Goal: Information Seeking & Learning: Learn about a topic

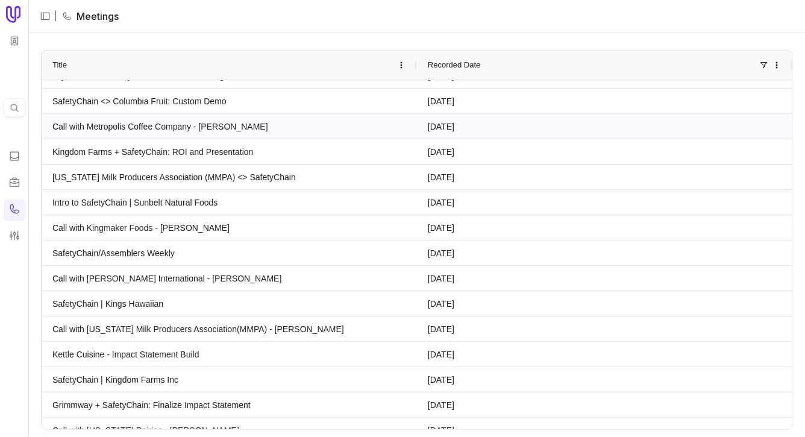
scroll to position [3218, 0]
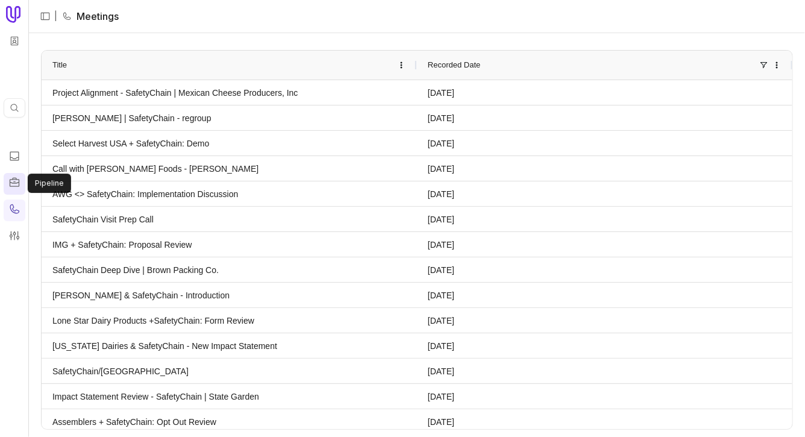
click at [14, 187] on icon at bounding box center [14, 182] width 12 height 12
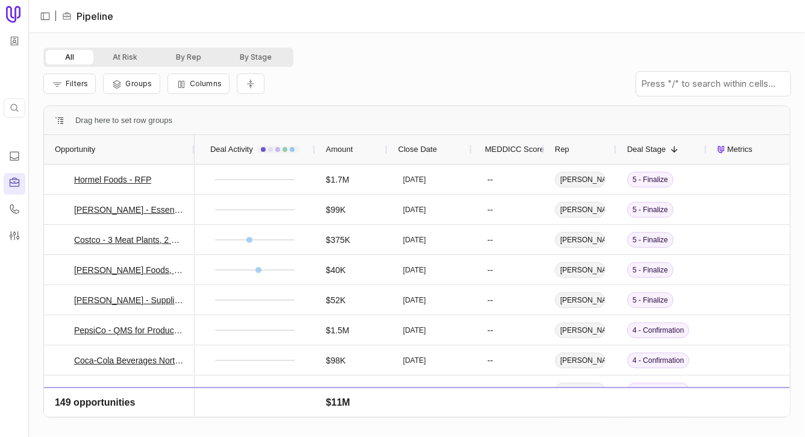
click at [376, 89] on div "Filters Groups Columns" at bounding box center [416, 84] width 747 height 34
click at [27, 158] on div at bounding box center [29, 218] width 4 height 437
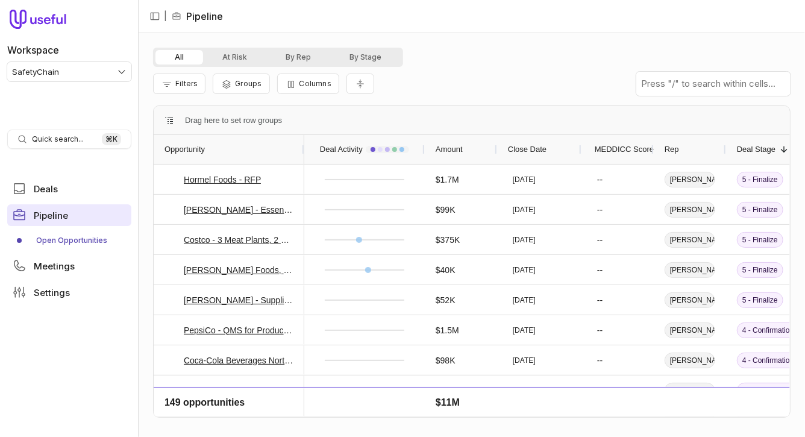
click at [87, 236] on link "Open Opportunities" at bounding box center [69, 240] width 124 height 19
click at [75, 208] on link "Pipeline" at bounding box center [69, 215] width 124 height 22
click at [526, 73] on div "Filters Groups Columns" at bounding box center [471, 84] width 637 height 34
click at [176, 91] on button "Filters" at bounding box center [179, 83] width 52 height 20
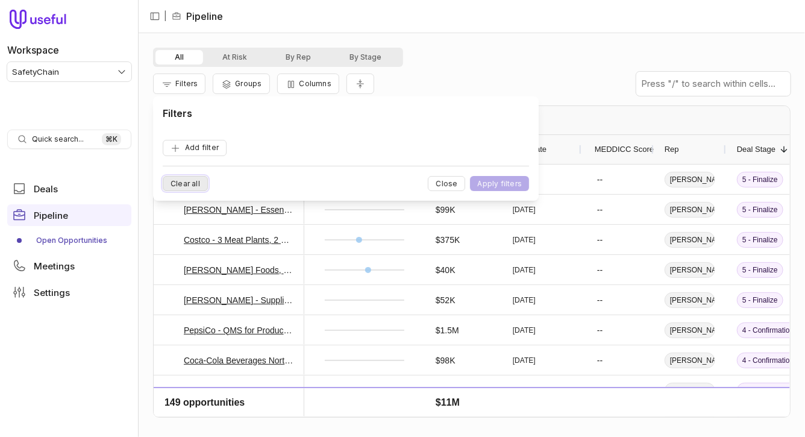
click at [179, 184] on button "Clear all" at bounding box center [185, 183] width 45 height 15
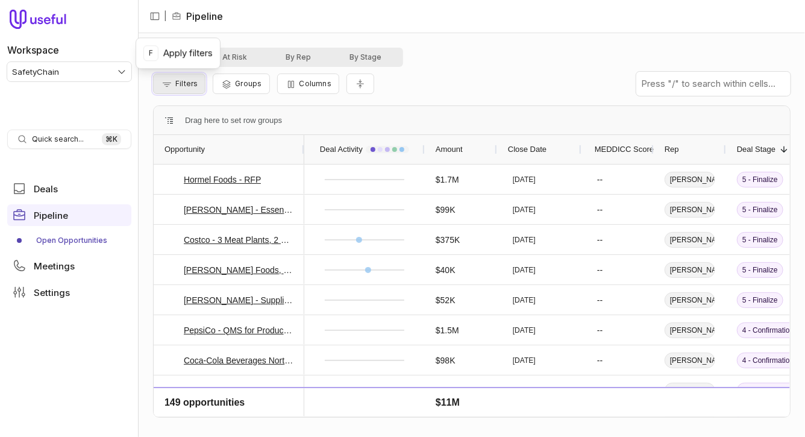
click at [186, 80] on span "Filters" at bounding box center [186, 83] width 22 height 9
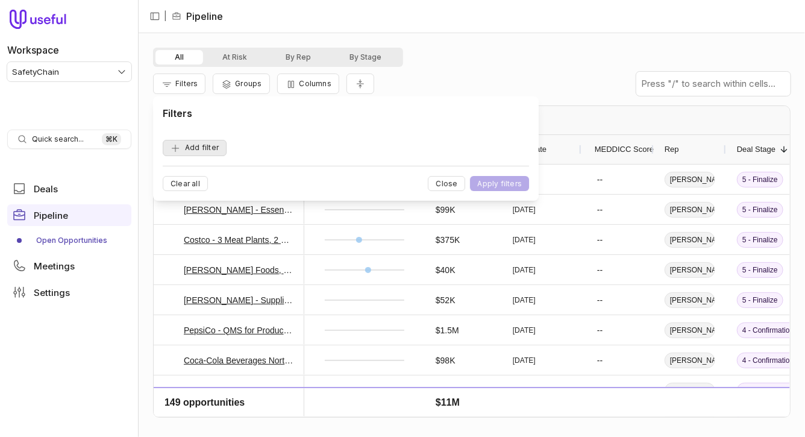
click at [202, 149] on button "Add filter" at bounding box center [195, 148] width 64 height 16
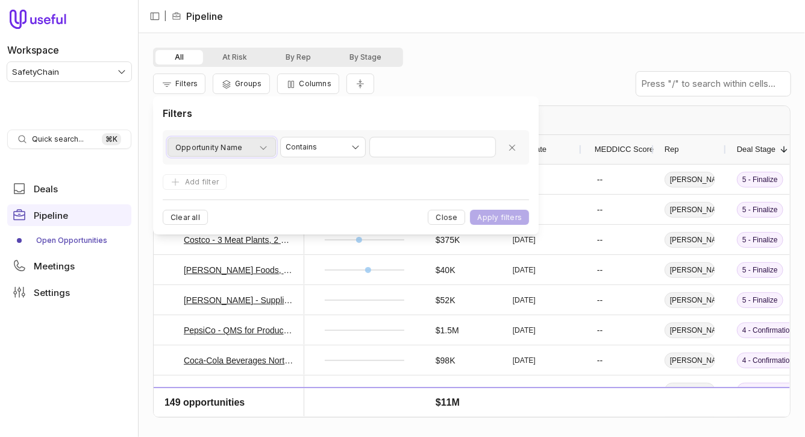
click at [228, 150] on span "Opportunity Name" at bounding box center [208, 147] width 67 height 14
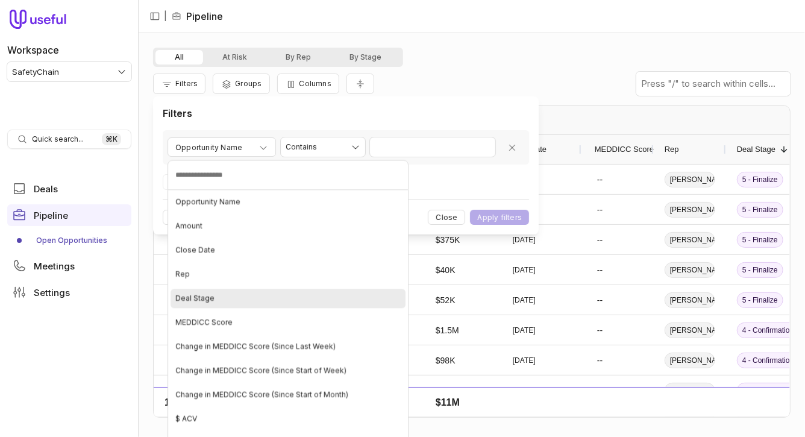
click at [207, 293] on span "Deal Stage" at bounding box center [194, 298] width 39 height 10
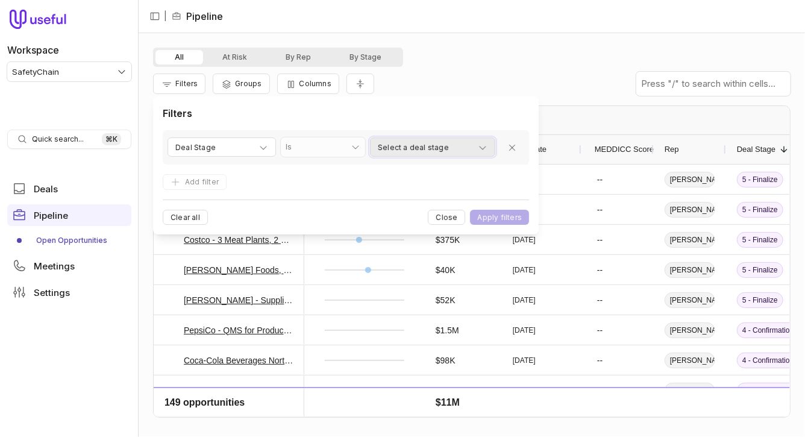
click at [420, 151] on span "Select a deal stage" at bounding box center [413, 147] width 71 height 14
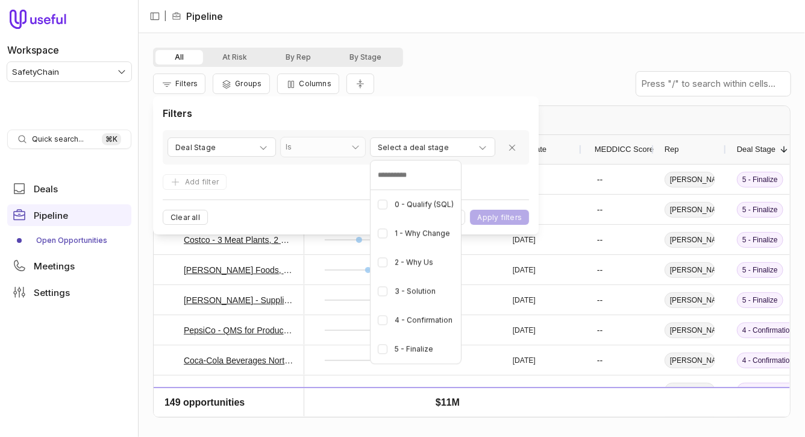
click at [262, 176] on html "Workspace SafetyChain Quick search... ⌘ K Deals Pipeline Open Opportunities Mee…" at bounding box center [402, 218] width 805 height 437
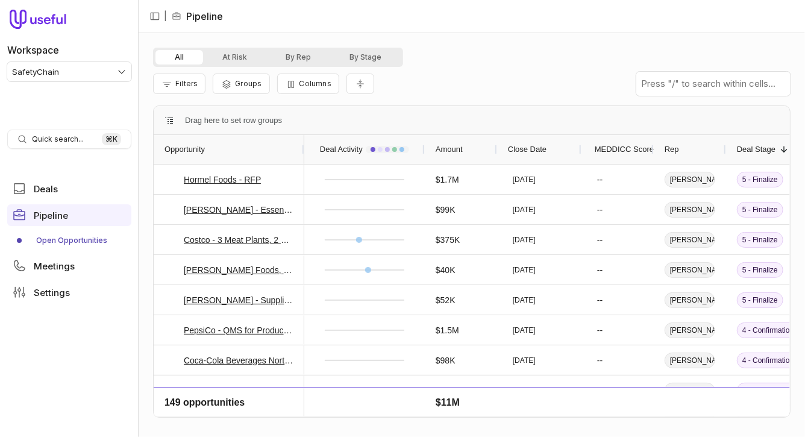
click at [531, 82] on div "Filters Groups Columns" at bounding box center [471, 84] width 637 height 34
click at [452, 89] on div "Filters Groups Columns" at bounding box center [471, 84] width 637 height 34
click at [151, 64] on div "All At Risk By Rep By Stage Filters Groups Columns Drag here to set row groups …" at bounding box center [472, 235] width 666 height 404
click at [426, 52] on div "All At Risk By Rep By Stage" at bounding box center [471, 57] width 637 height 19
click at [552, 23] on nav "| Pipeline" at bounding box center [472, 16] width 666 height 33
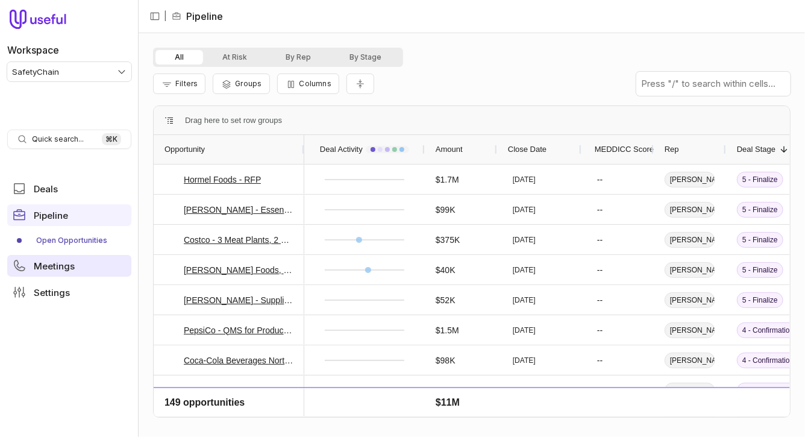
click at [70, 261] on span "Meetings" at bounding box center [54, 265] width 41 height 9
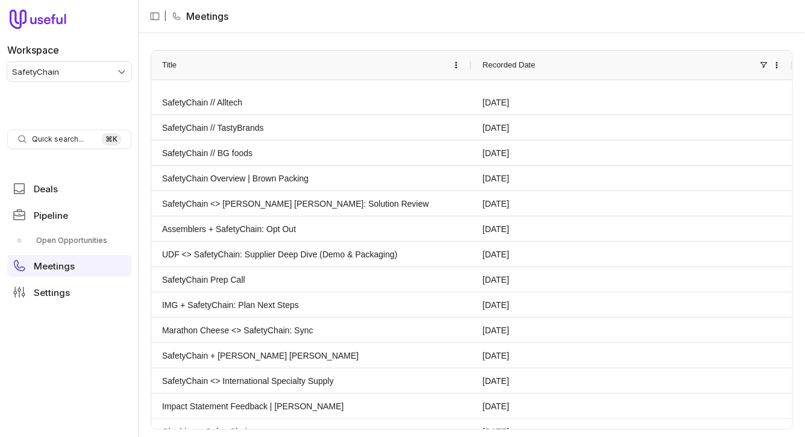
scroll to position [2300, 0]
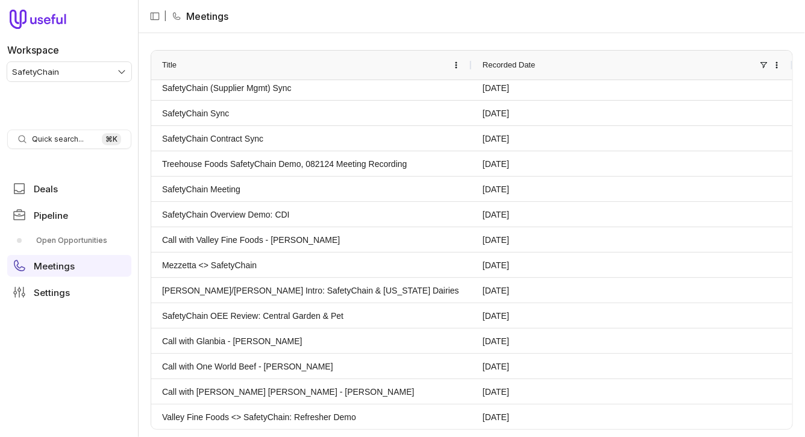
click at [535, 16] on nav "| Meetings" at bounding box center [472, 16] width 666 height 33
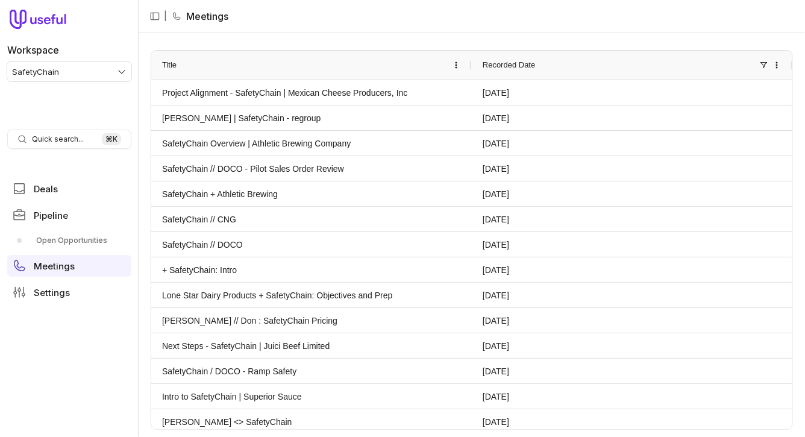
click at [414, 26] on nav "| Meetings" at bounding box center [472, 16] width 666 height 33
click at [273, 186] on link "SafetyChain + Athletic Brewing" at bounding box center [311, 193] width 299 height 23
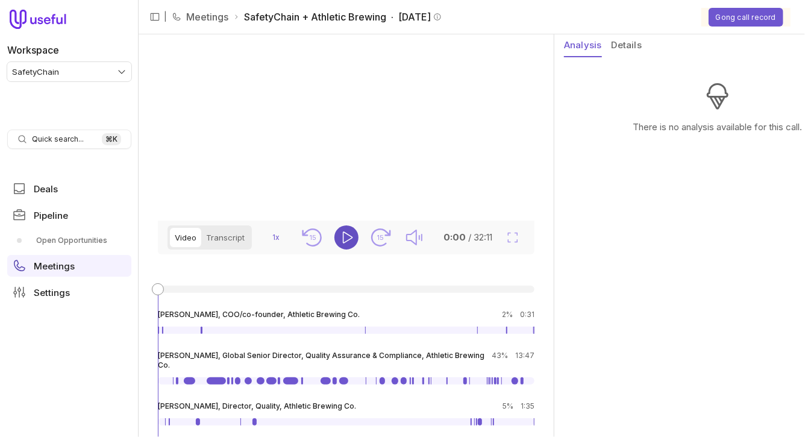
click at [348, 243] on icon "Play" at bounding box center [348, 237] width 10 height 12
click at [606, 179] on aside "Analysis Details There is no analysis available for this call." at bounding box center [719, 235] width 331 height 402
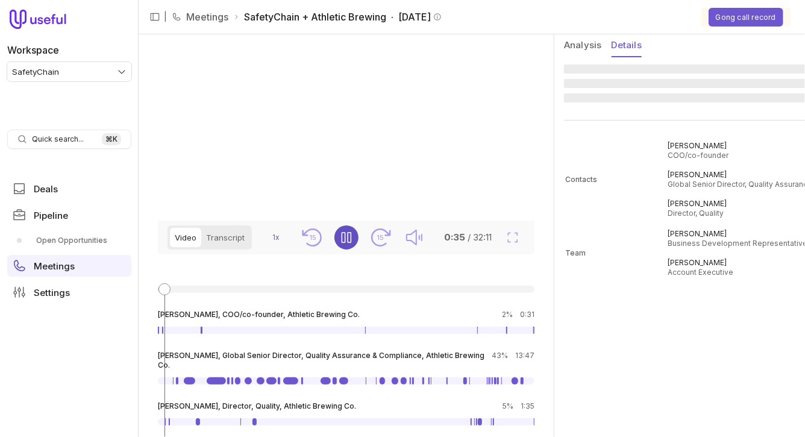
click at [629, 44] on button "Details" at bounding box center [626, 45] width 30 height 23
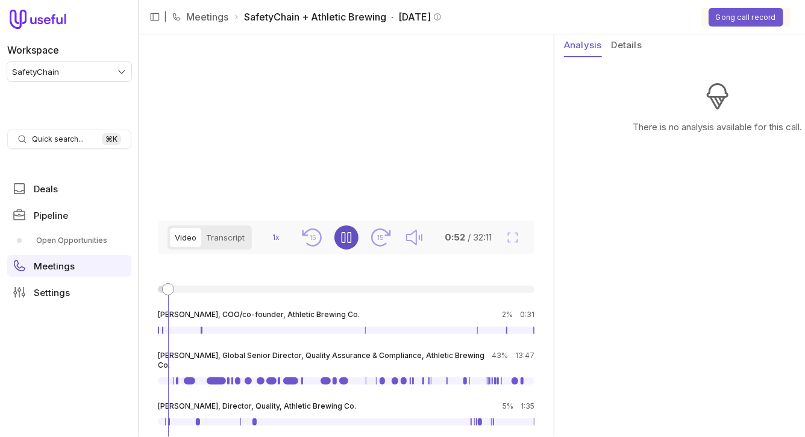
click at [585, 44] on button "Analysis" at bounding box center [583, 45] width 38 height 23
click at [619, 43] on button "Details" at bounding box center [626, 45] width 30 height 23
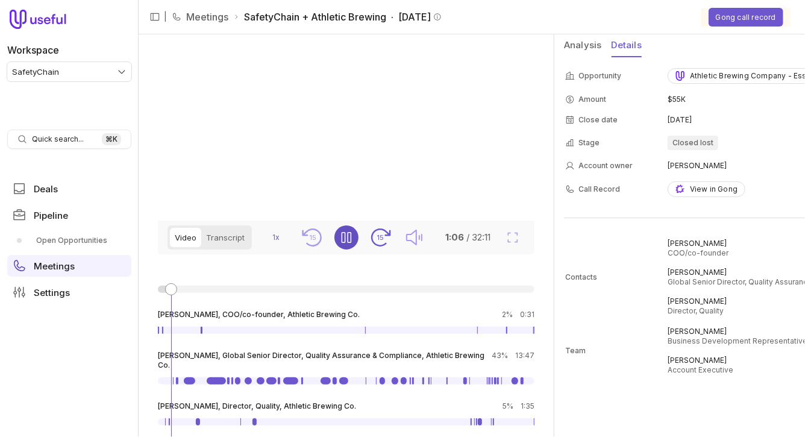
click at [376, 242] on text "15" at bounding box center [379, 237] width 7 height 8
click at [280, 253] on html "Workspace SafetyChain Quick search... ⌘ K Deals Pipeline Open Opportunities Mee…" at bounding box center [402, 218] width 805 height 437
click at [271, 339] on div "1.5x" at bounding box center [274, 347] width 33 height 24
click at [548, 279] on div "Video Transcript 1.5x 15 15 1:29 / 32:11 [PERSON_NAME], COO/co-founder, Athleti…" at bounding box center [346, 328] width 415 height 217
click at [376, 278] on div "Video Transcript 1.5x 15 15 1:47 / 32:11 [PERSON_NAME], COO/co-founder, Athleti…" at bounding box center [346, 328] width 415 height 217
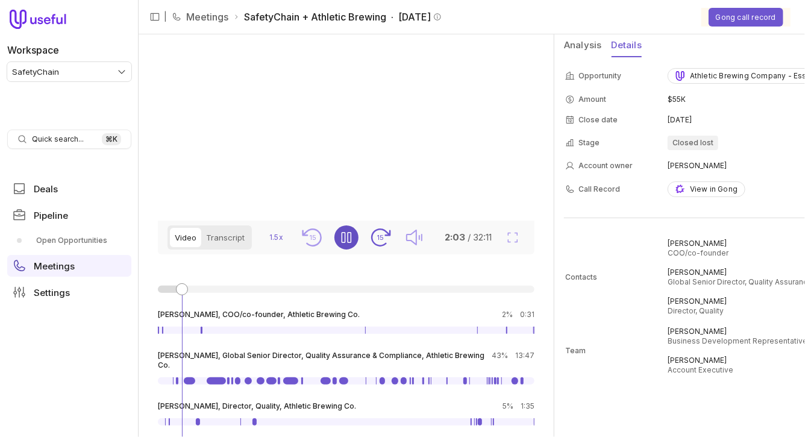
click at [372, 249] on icon "15" at bounding box center [380, 237] width 24 height 24
click at [386, 245] on icon "Seek forward 15 seconds" at bounding box center [380, 237] width 20 height 18
